Goal: Book appointment/travel/reservation

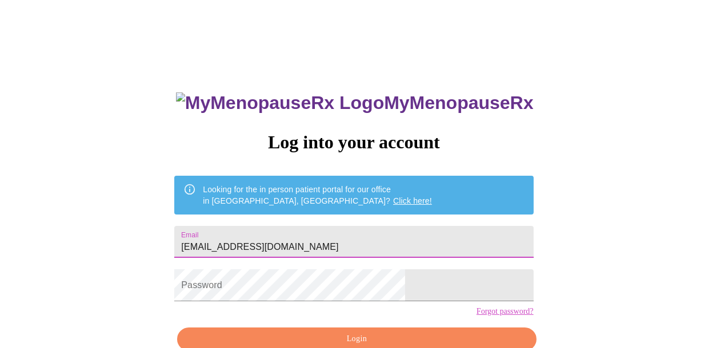
type input "[EMAIL_ADDRESS][DOMAIN_NAME]"
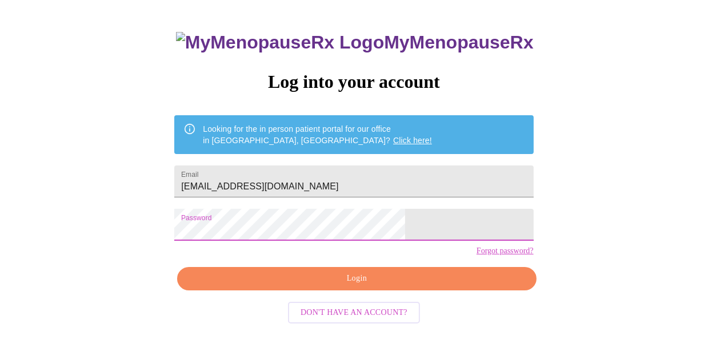
click at [310, 286] on span "Login" at bounding box center [356, 279] width 332 height 14
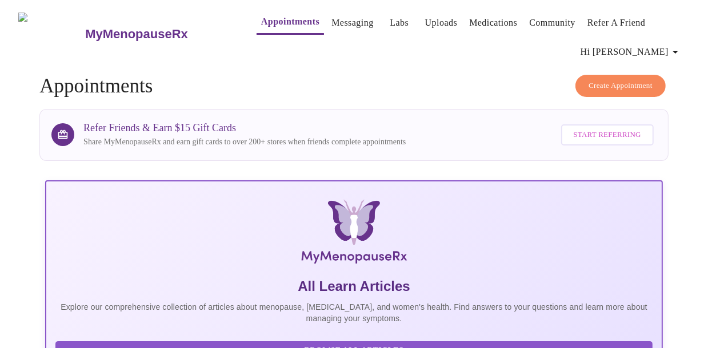
drag, startPoint x: 122, startPoint y: 28, endPoint x: 152, endPoint y: 35, distance: 31.6
click at [122, 28] on h3 "MyMenopauseRx" at bounding box center [136, 34] width 103 height 15
click at [471, 23] on link "Medications" at bounding box center [493, 23] width 48 height 16
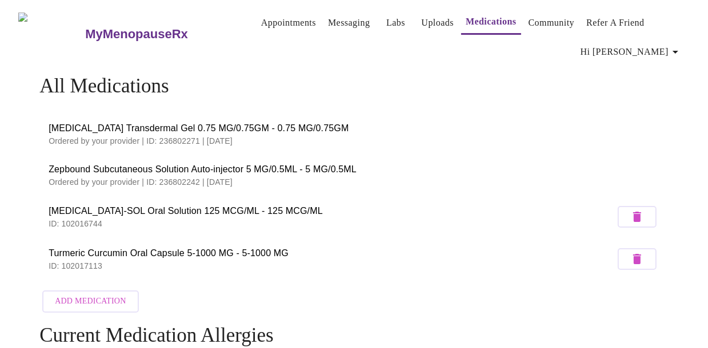
click at [263, 15] on link "Appointments" at bounding box center [288, 23] width 55 height 16
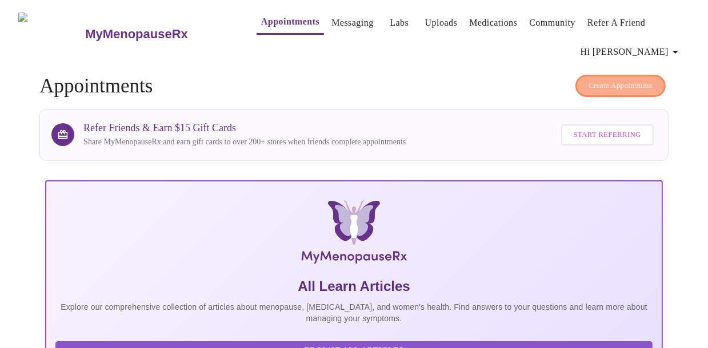
click at [647, 85] on span "Create Appointment" at bounding box center [620, 85] width 64 height 13
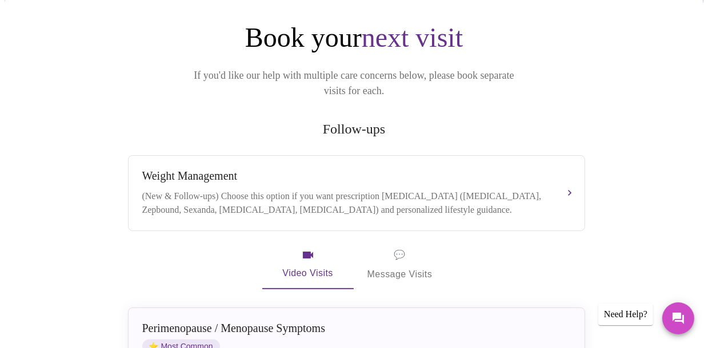
scroll to position [171, 0]
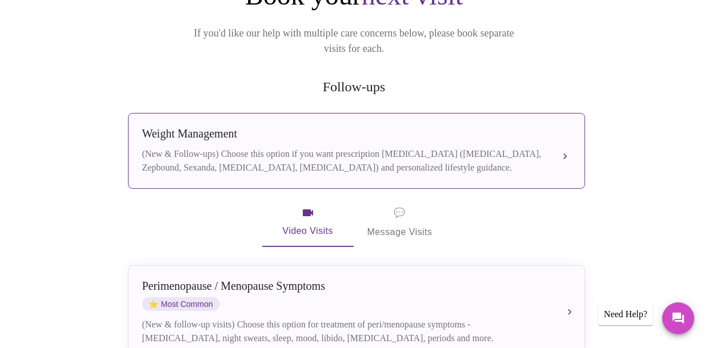
click at [279, 147] on div "(New & Follow-ups) Choose this option if you want prescription [MEDICAL_DATA] (…" at bounding box center [344, 160] width 405 height 27
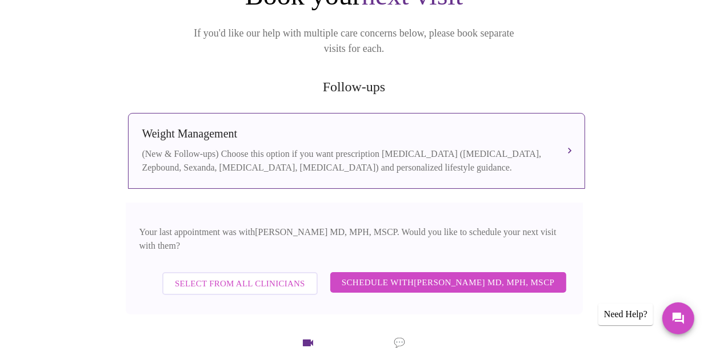
scroll to position [400, 0]
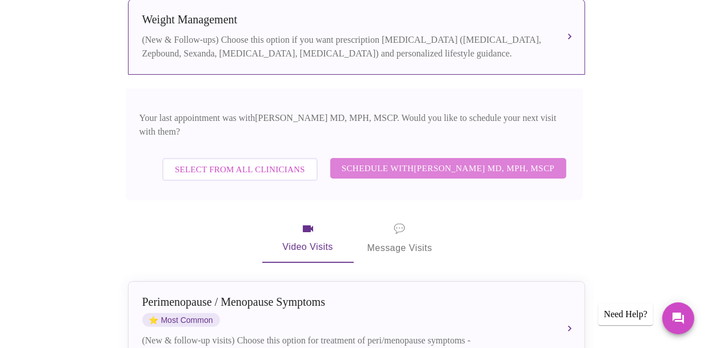
click at [476, 161] on span "Schedule with [PERSON_NAME] MD, MPH, MSCP" at bounding box center [447, 168] width 213 height 15
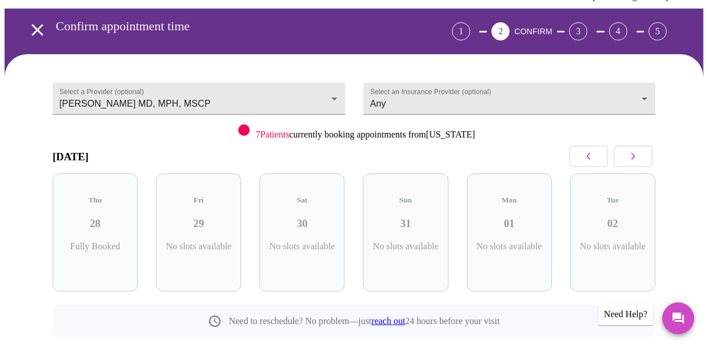
scroll to position [1, 0]
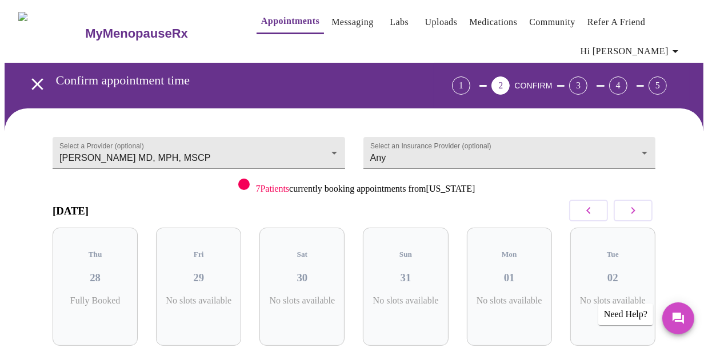
click at [649, 204] on button "button" at bounding box center [632, 211] width 39 height 22
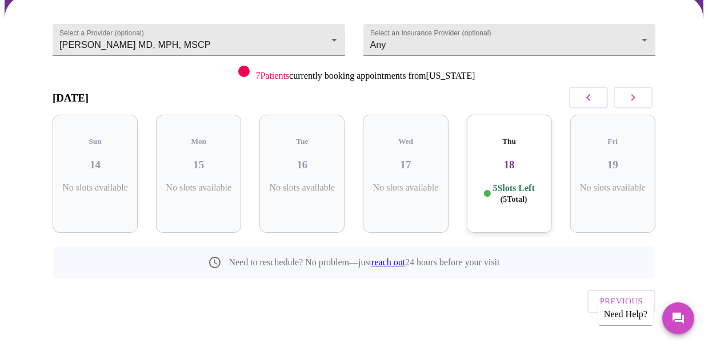
scroll to position [115, 0]
click at [635, 94] on icon "button" at bounding box center [633, 97] width 14 height 14
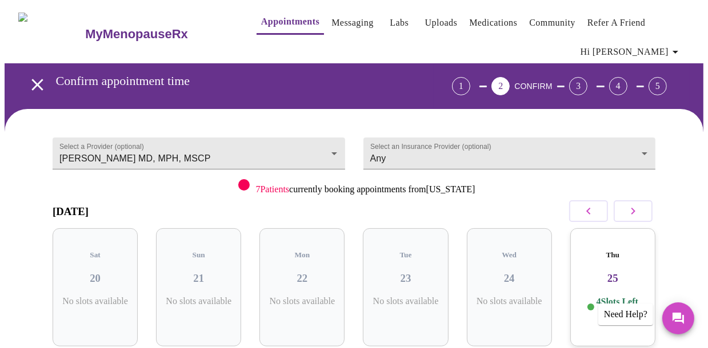
scroll to position [0, 0]
click at [333, 17] on link "Messaging" at bounding box center [352, 23] width 42 height 16
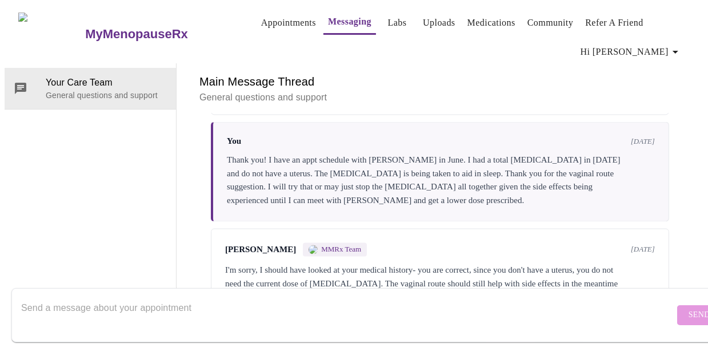
scroll to position [1781, 0]
click at [38, 298] on textarea "Send a message about your appointment" at bounding box center [347, 315] width 653 height 37
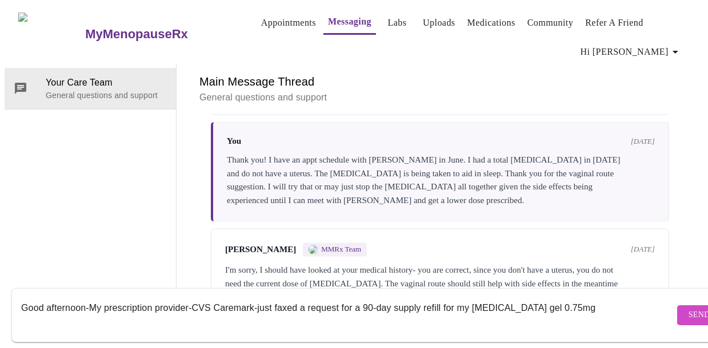
click at [468, 298] on textarea "Good afternoon-My prescription provider-CVS Caremark-just faxed a request for a…" at bounding box center [347, 315] width 653 height 37
click at [586, 302] on textarea "Good afternoon-My prescription provider-CVS Caremark-just faxed a request for a…" at bounding box center [347, 315] width 653 height 37
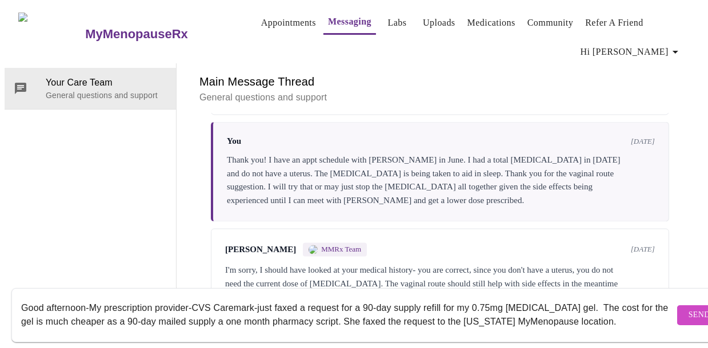
scroll to position [7, 0]
type textarea "Good afternoon-My prescription provider-CVS Caremark-just faxed a request for a…"
click at [688, 308] on span "Send" at bounding box center [699, 315] width 22 height 14
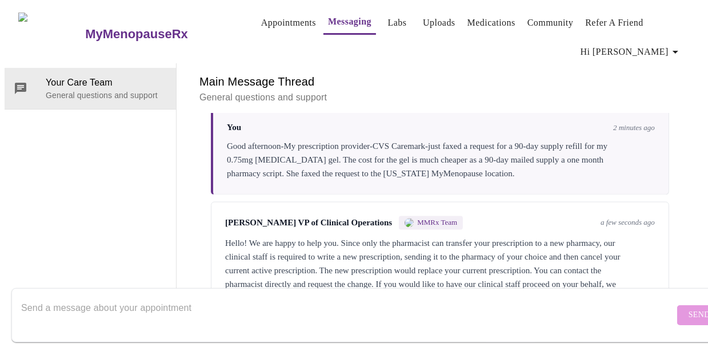
scroll to position [2017, 0]
click at [254, 249] on div "[PERSON_NAME] VP of Clinical Operations MMRx Team a few seconds ago Hello! We a…" at bounding box center [440, 261] width 458 height 118
click at [86, 299] on textarea "Send a message about your appointment" at bounding box center [347, 315] width 653 height 37
type textarea "C"
type textarea "H"
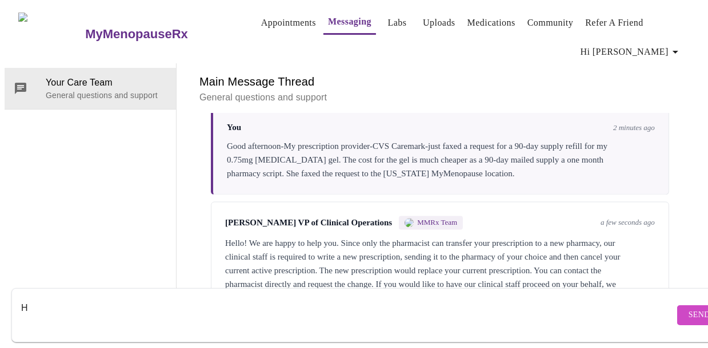
click at [80, 297] on textarea "H" at bounding box center [347, 315] width 653 height 37
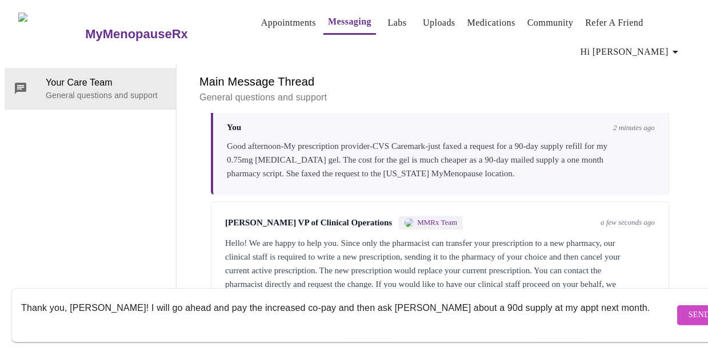
type textarea "Thank you, [PERSON_NAME]! I will go ahead and pay the increased co-pay and then…"
click at [688, 308] on span "Send" at bounding box center [699, 315] width 22 height 14
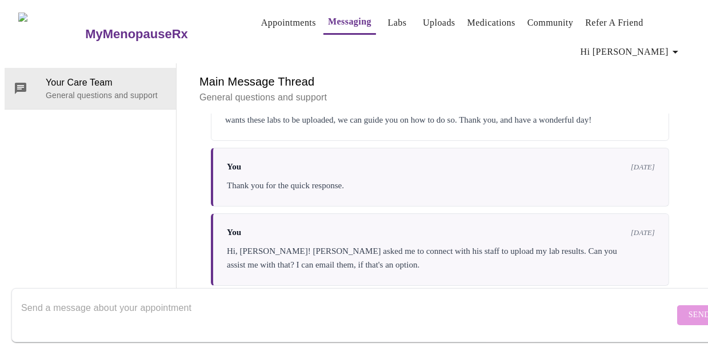
scroll to position [0, 0]
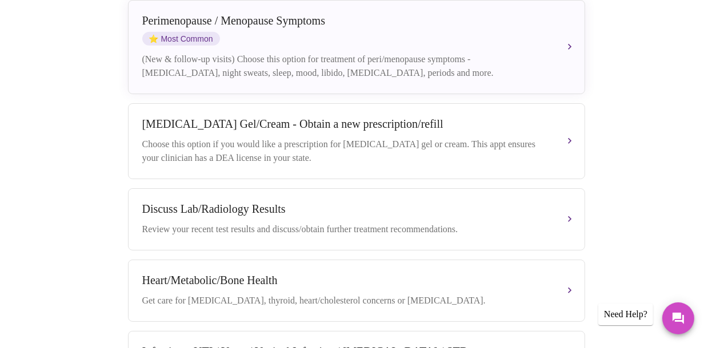
scroll to position [233, 0]
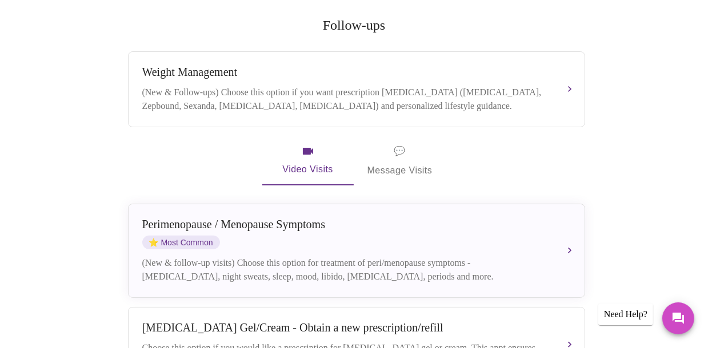
drag, startPoint x: 408, startPoint y: 151, endPoint x: 420, endPoint y: 151, distance: 11.4
click at [408, 151] on span "💬 Message Visits" at bounding box center [399, 160] width 65 height 35
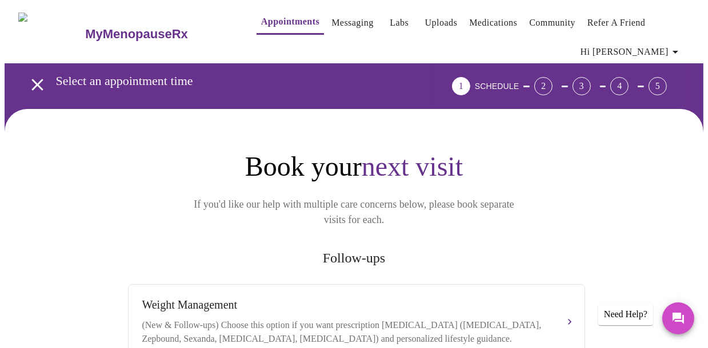
scroll to position [228, 0]
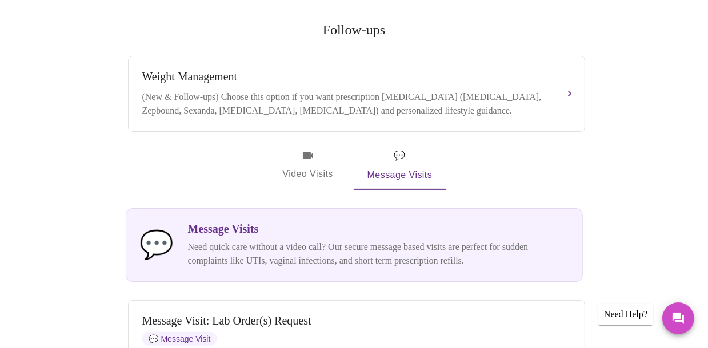
click at [314, 155] on span "Video Visits" at bounding box center [308, 165] width 64 height 33
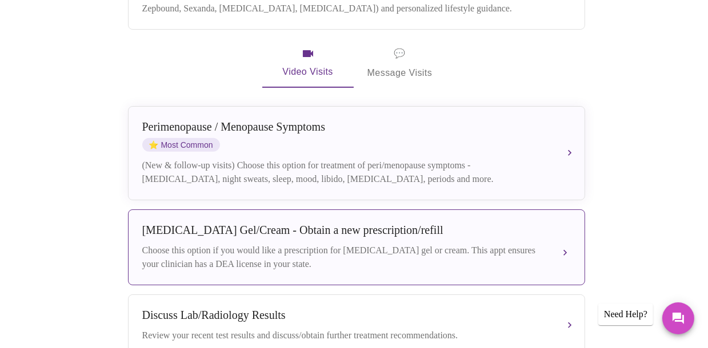
scroll to position [176, 0]
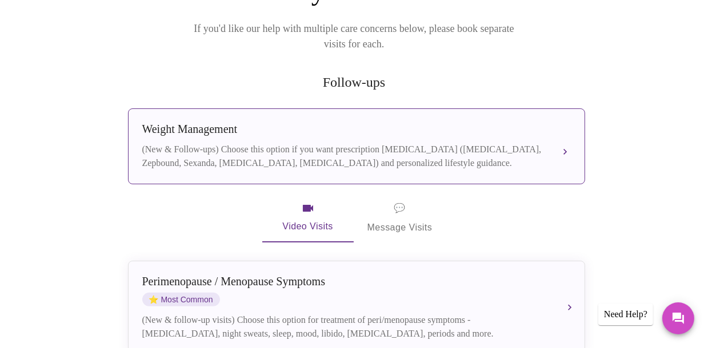
click at [335, 123] on div "[MEDICAL_DATA] (New & Follow-ups) Choose this option if you want prescription […" at bounding box center [356, 146] width 428 height 47
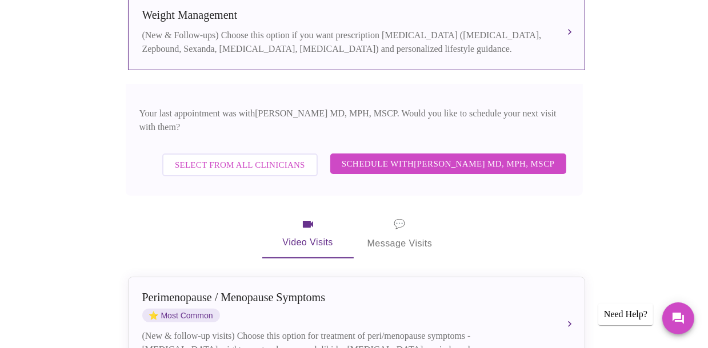
scroll to position [347, 0]
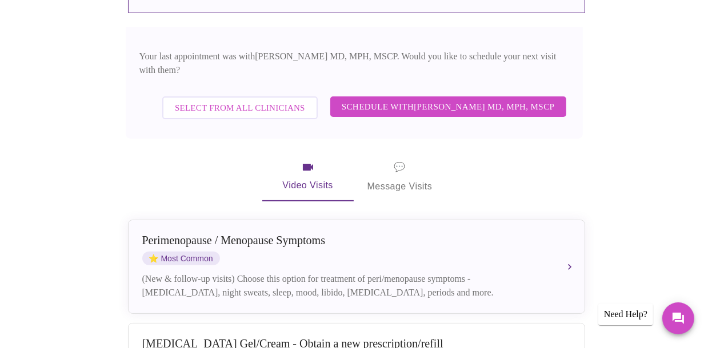
click at [483, 99] on span "Schedule with [PERSON_NAME] MD, MPH, MSCP" at bounding box center [447, 106] width 213 height 15
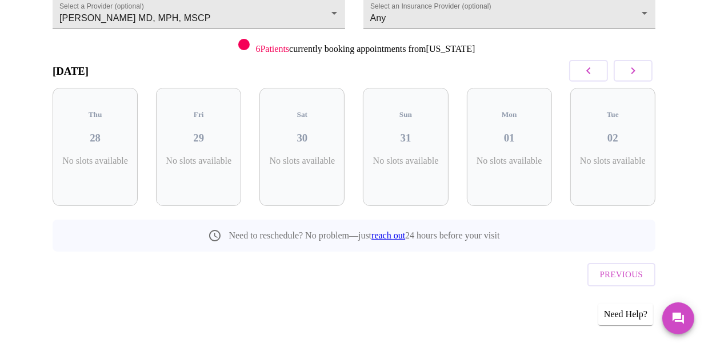
scroll to position [115, 0]
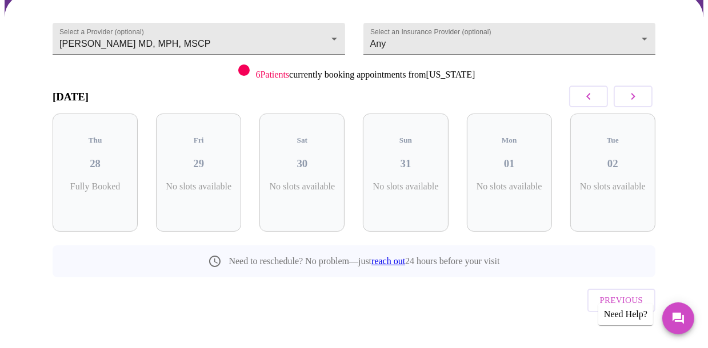
click at [639, 97] on icon "button" at bounding box center [633, 97] width 14 height 14
click at [635, 95] on icon "button" at bounding box center [633, 96] width 4 height 7
click at [639, 97] on icon "button" at bounding box center [633, 97] width 14 height 14
click at [638, 97] on icon "button" at bounding box center [633, 97] width 14 height 14
click at [595, 97] on icon "button" at bounding box center [588, 97] width 14 height 14
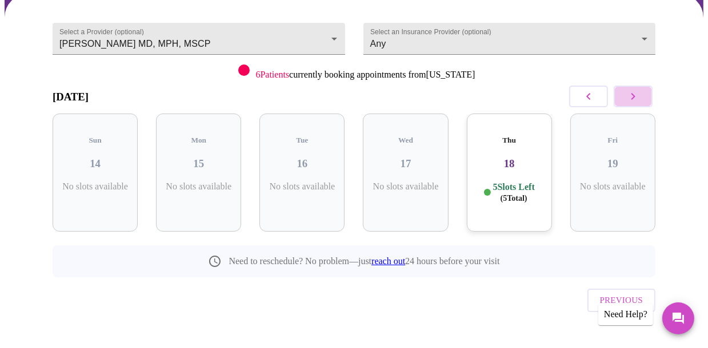
click at [628, 99] on button "button" at bounding box center [632, 97] width 39 height 22
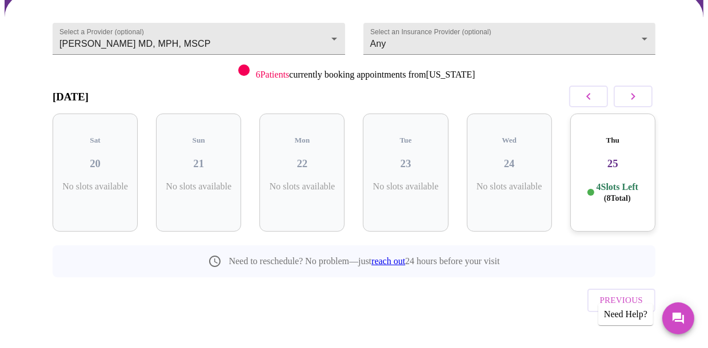
click at [604, 166] on div "Thu 25 4 Slots Left ( 8 Total)" at bounding box center [612, 173] width 85 height 118
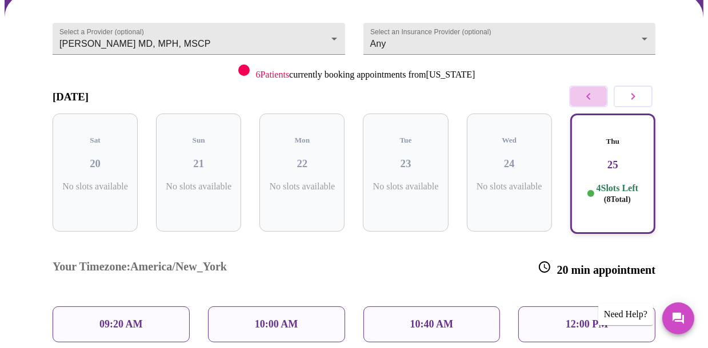
click at [595, 93] on icon "button" at bounding box center [588, 97] width 14 height 14
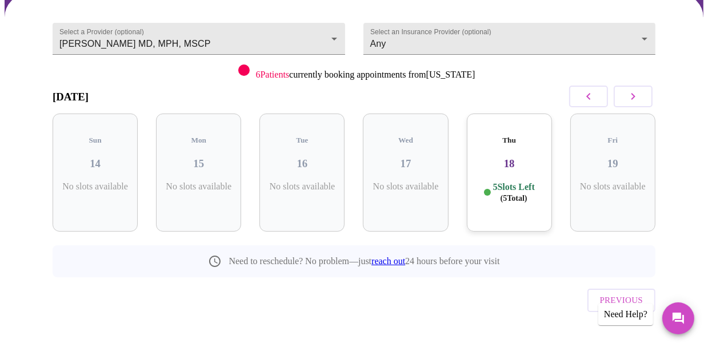
click at [519, 182] on p "5 Slots Left ( 5 Total)" at bounding box center [514, 193] width 42 height 22
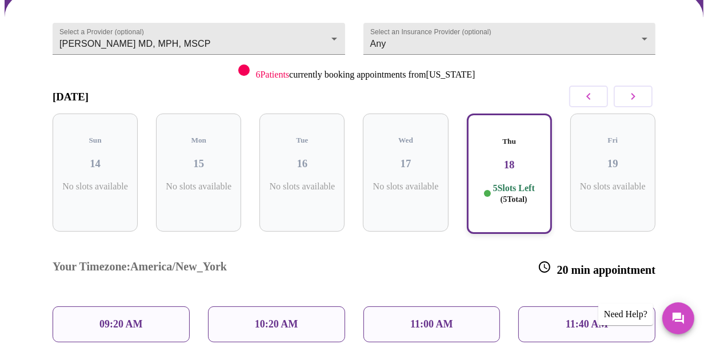
click at [448, 319] on p "11:00 AM" at bounding box center [431, 325] width 43 height 12
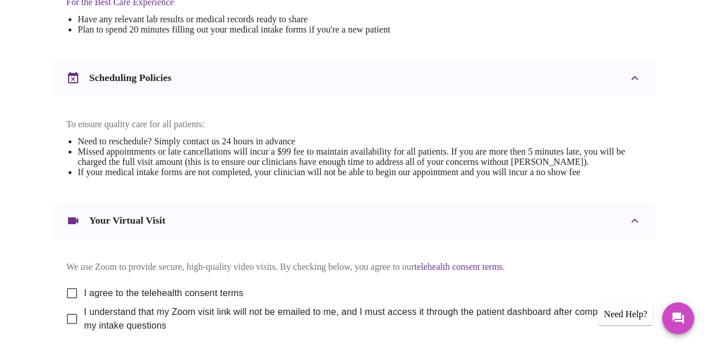
scroll to position [512, 0]
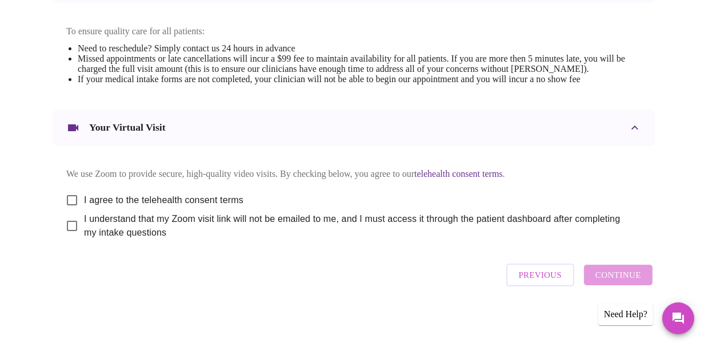
click at [73, 196] on input "I agree to the telehealth consent terms" at bounding box center [72, 200] width 24 height 24
checkbox input "true"
click at [66, 225] on input "I understand that my Zoom visit link will not be emailed to me, and I must acce…" at bounding box center [72, 226] width 24 height 24
checkbox input "true"
click at [603, 278] on span "Continue" at bounding box center [618, 275] width 46 height 15
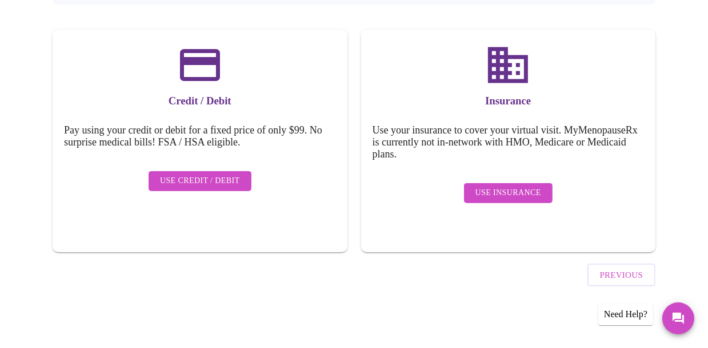
scroll to position [152, 0]
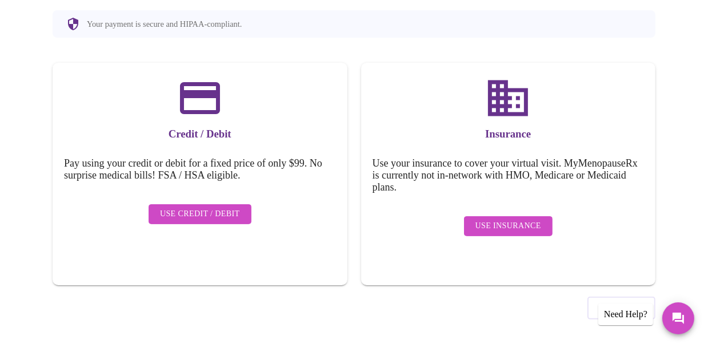
click at [538, 219] on span "Use Insurance" at bounding box center [508, 226] width 66 height 14
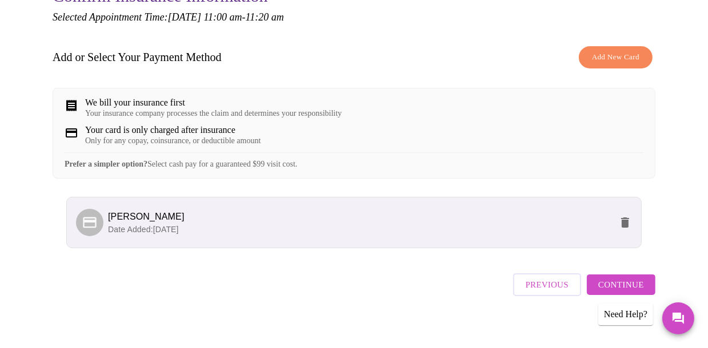
scroll to position [162, 0]
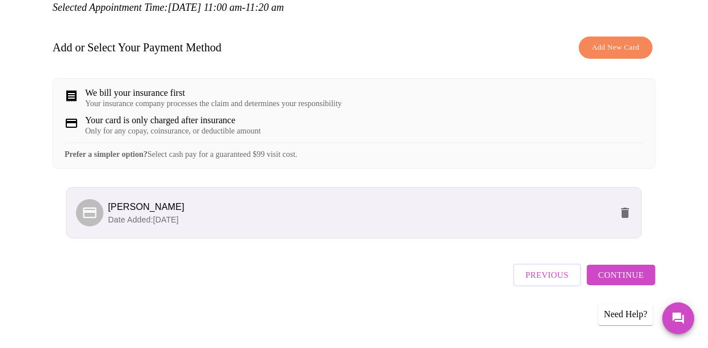
click at [610, 279] on span "Continue" at bounding box center [621, 275] width 46 height 15
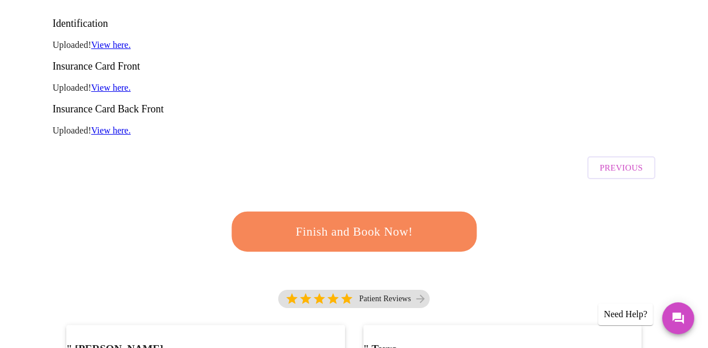
scroll to position [228, 0]
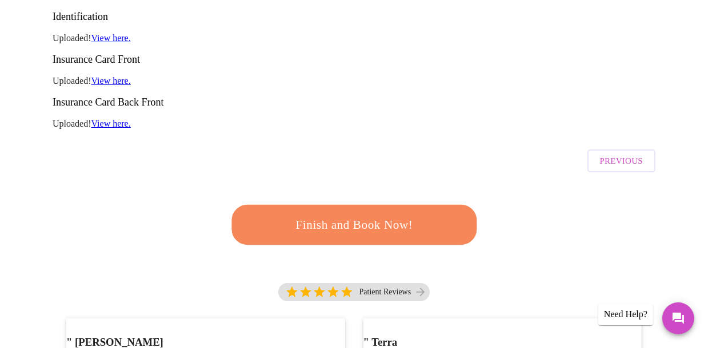
click at [407, 215] on span "Finish and Book Now!" at bounding box center [353, 225] width 211 height 21
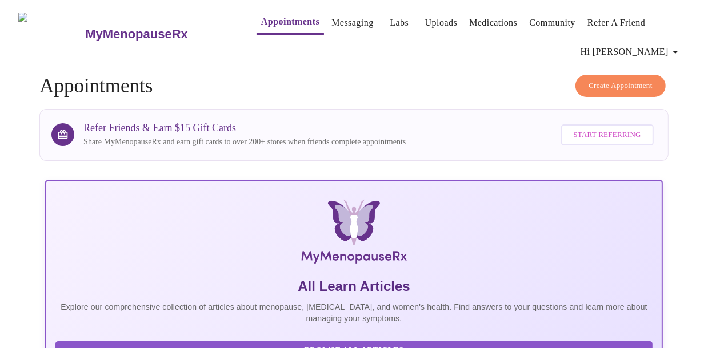
click at [339, 15] on link "Messaging" at bounding box center [352, 23] width 42 height 16
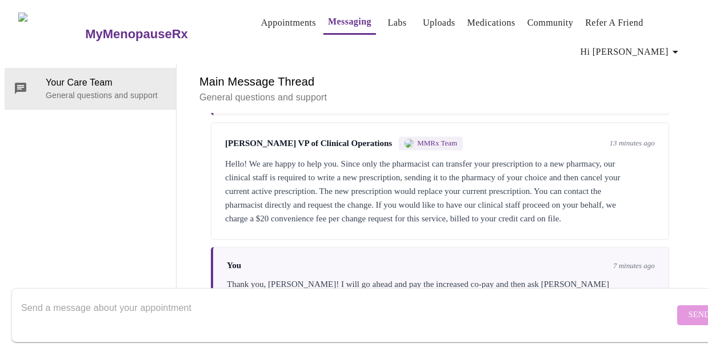
scroll to position [2099, 0]
